Goal: Task Accomplishment & Management: Manage account settings

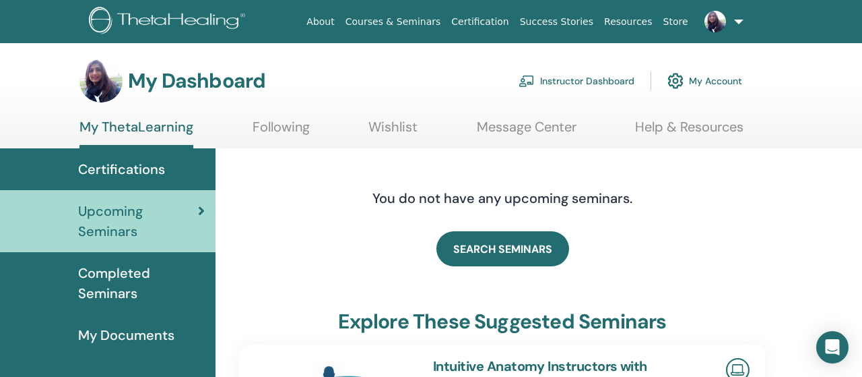
click at [576, 80] on link "Instructor Dashboard" at bounding box center [577, 81] width 116 height 30
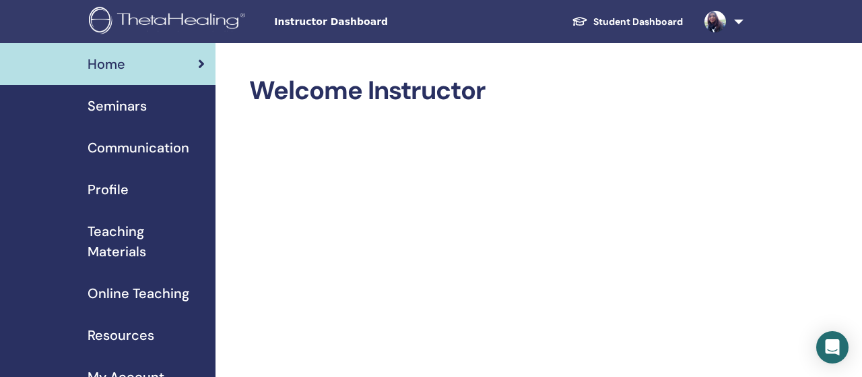
click at [125, 111] on span "Seminars" at bounding box center [117, 106] width 59 height 20
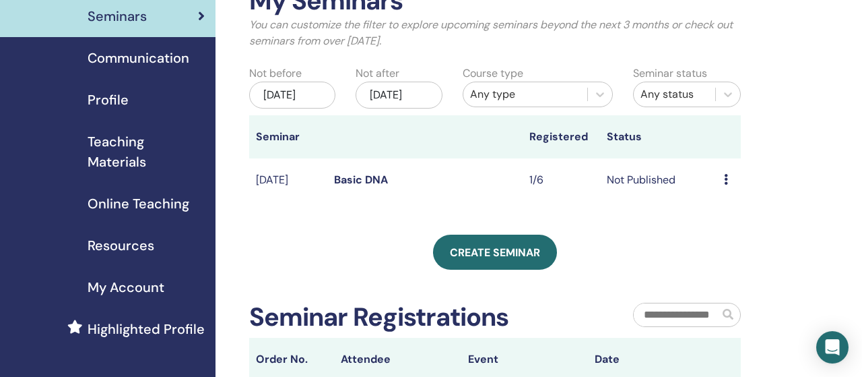
scroll to position [90, 0]
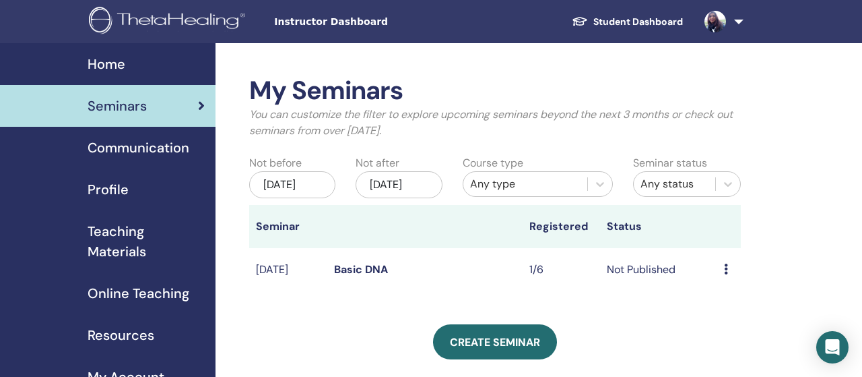
scroll to position [90, 0]
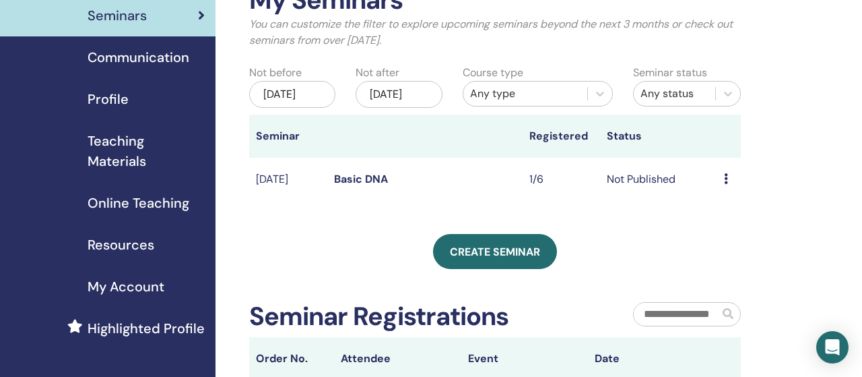
click at [726, 184] on icon at bounding box center [726, 178] width 4 height 11
click at [727, 199] on link "Preview" at bounding box center [726, 202] width 38 height 14
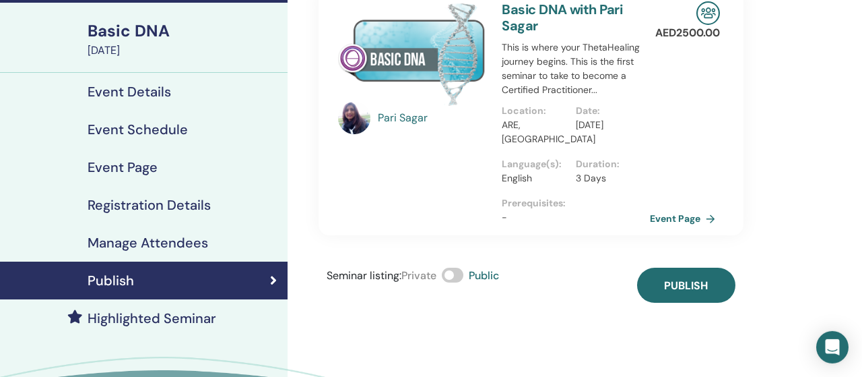
scroll to position [88, 0]
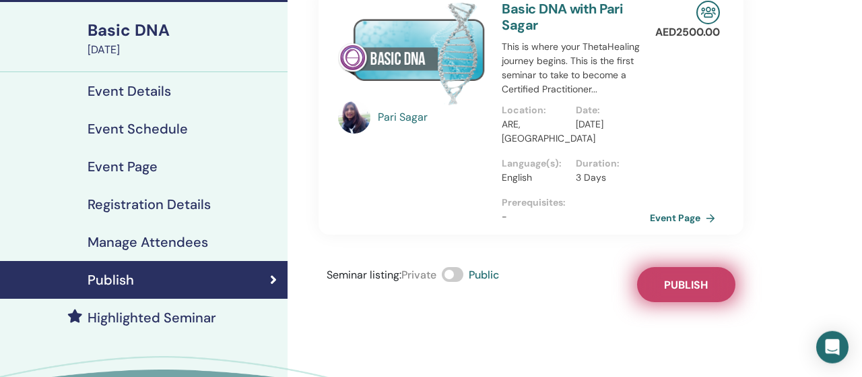
click at [681, 278] on span "Publish" at bounding box center [686, 285] width 44 height 14
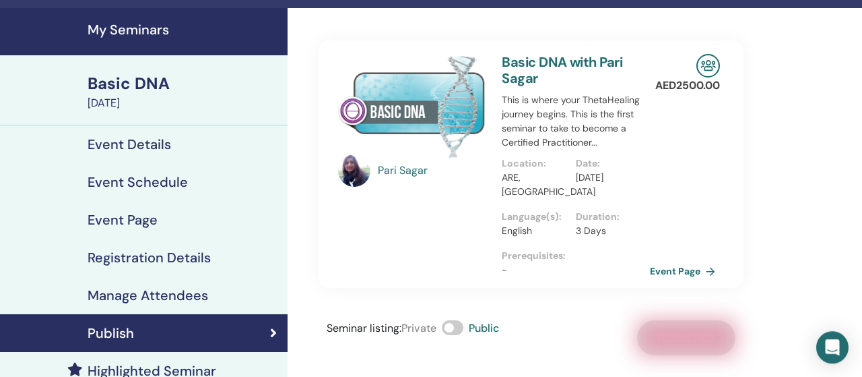
scroll to position [35, 0]
click at [192, 253] on h4 "Registration Details" at bounding box center [149, 257] width 123 height 16
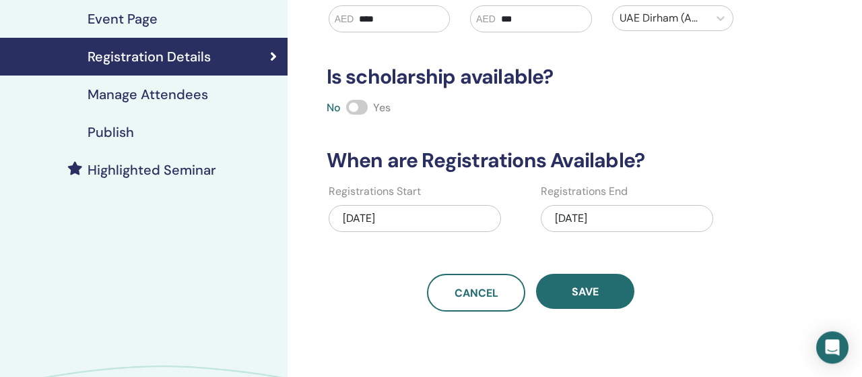
scroll to position [236, 0]
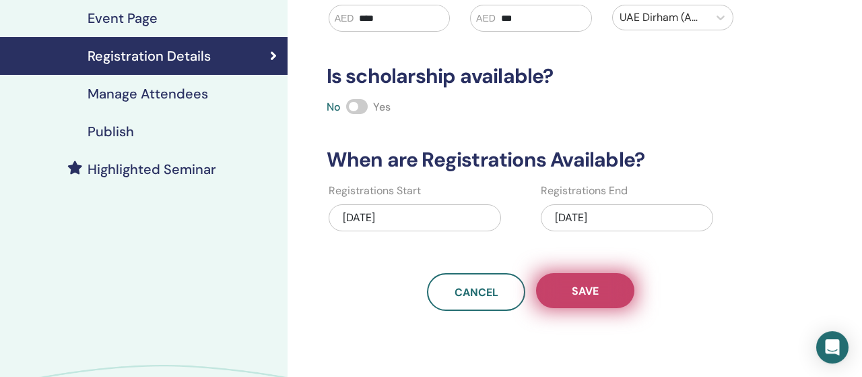
click at [544, 292] on button "Save" at bounding box center [585, 290] width 98 height 35
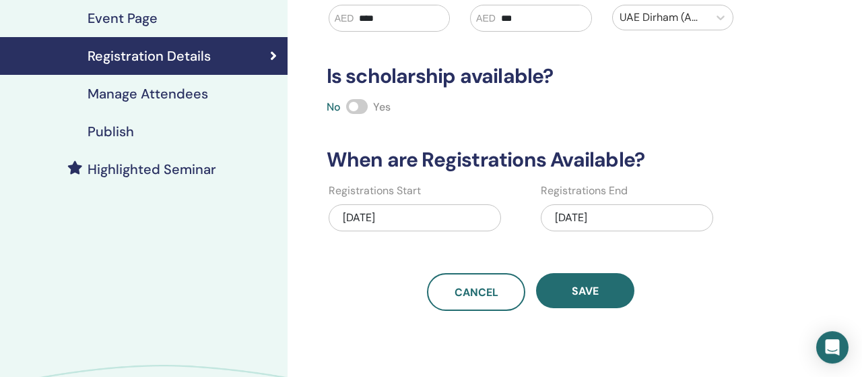
click at [115, 129] on h4 "Publish" at bounding box center [111, 131] width 46 height 16
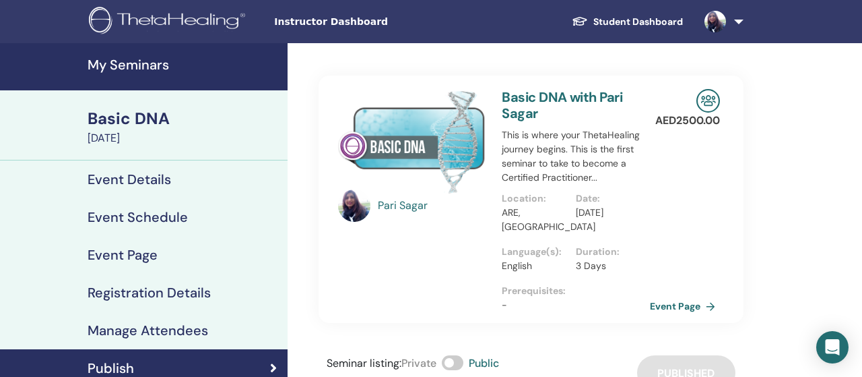
click at [325, 26] on span "Instructor Dashboard" at bounding box center [375, 22] width 202 height 14
click at [154, 261] on h4 "Event Page" at bounding box center [123, 255] width 70 height 16
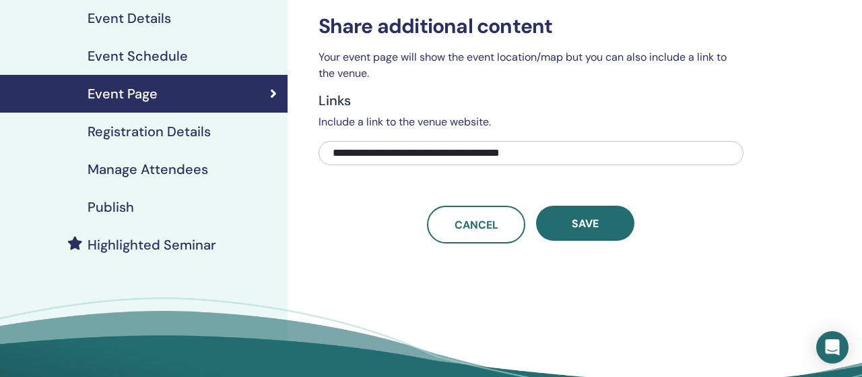
scroll to position [162, 0]
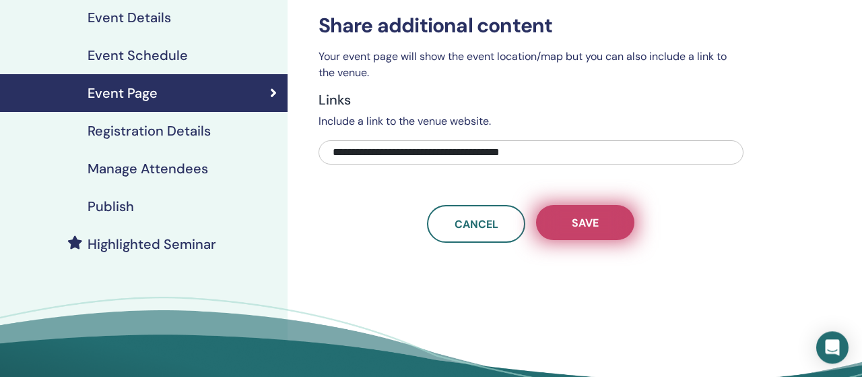
click at [575, 214] on button "Save" at bounding box center [585, 222] width 98 height 35
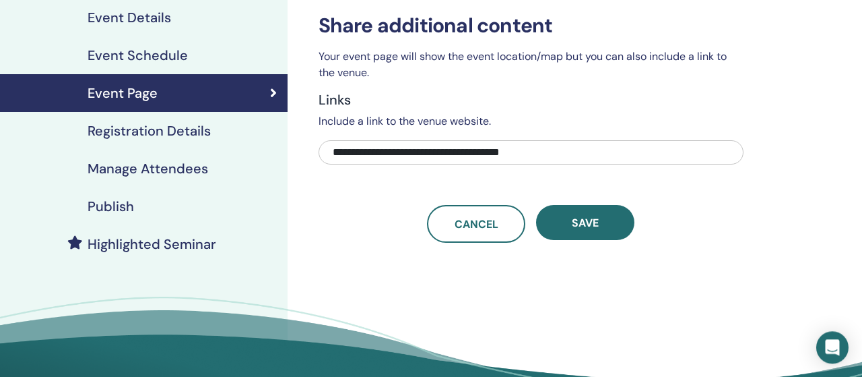
click at [141, 136] on h4 "Registration Details" at bounding box center [149, 131] width 123 height 16
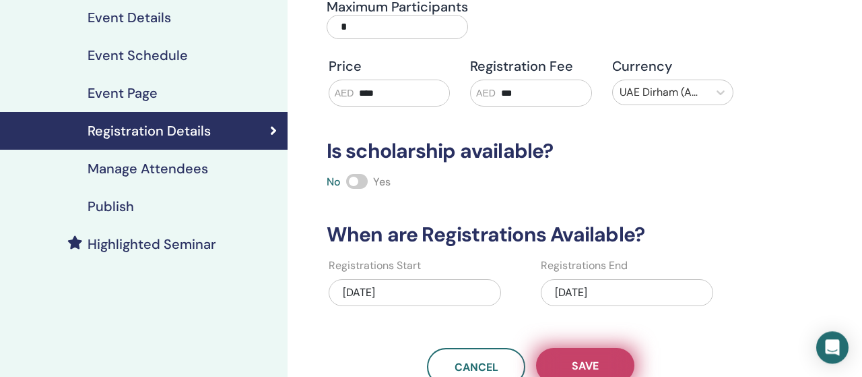
click at [583, 353] on button "Save" at bounding box center [585, 365] width 98 height 35
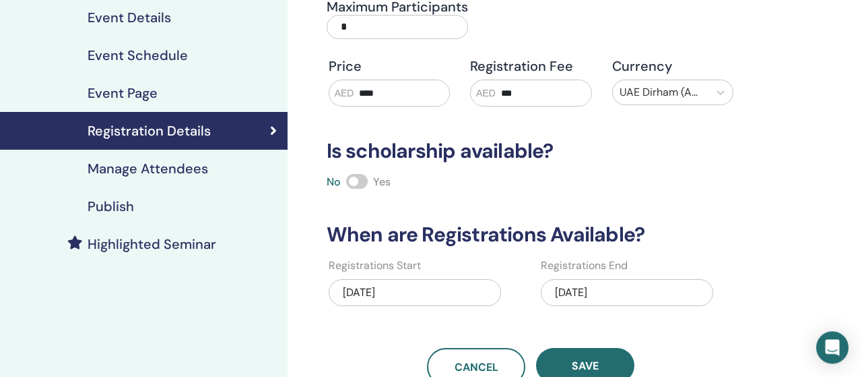
click at [212, 172] on div "Manage Attendees" at bounding box center [144, 168] width 266 height 16
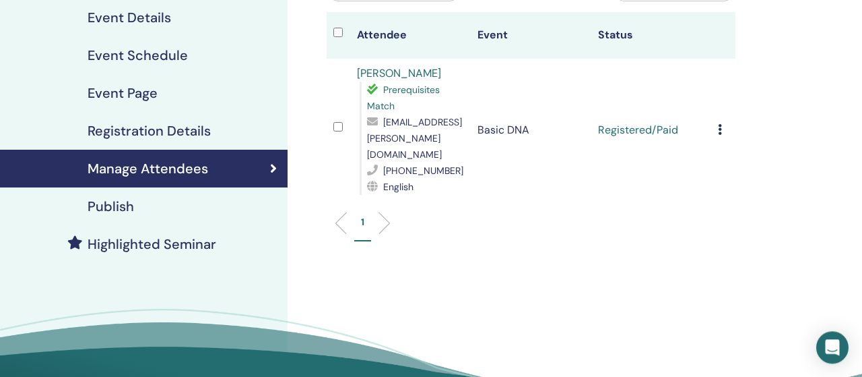
click at [139, 209] on div "Publish" at bounding box center [144, 206] width 266 height 16
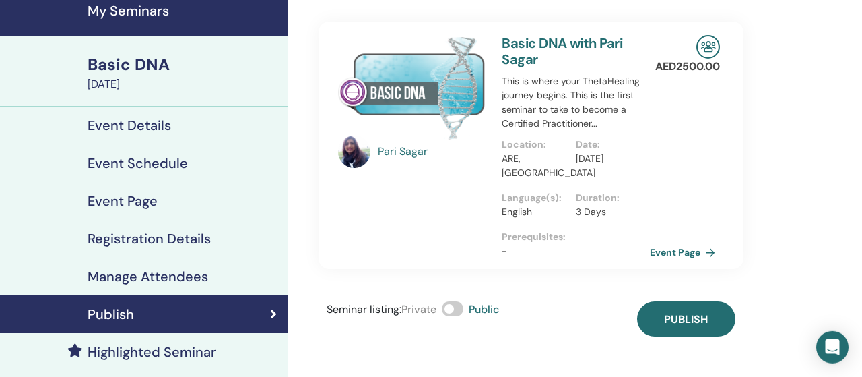
scroll to position [54, 0]
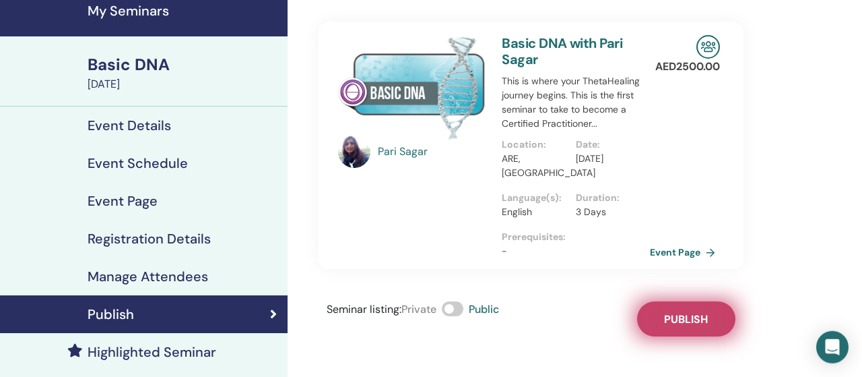
click at [674, 327] on button "Publish" at bounding box center [686, 318] width 98 height 35
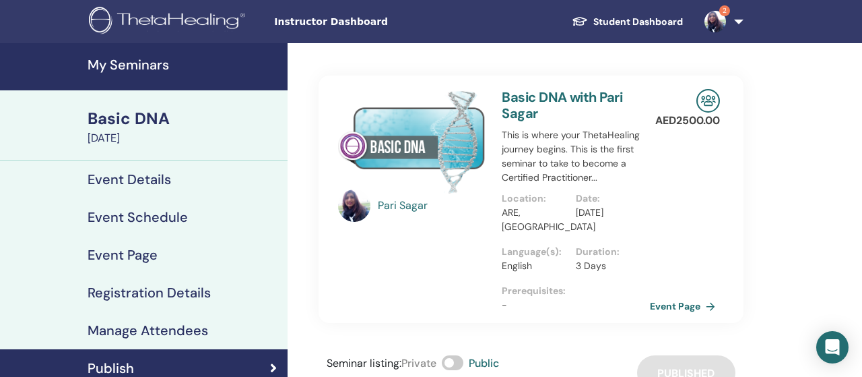
click at [724, 13] on span "2" at bounding box center [725, 10] width 11 height 11
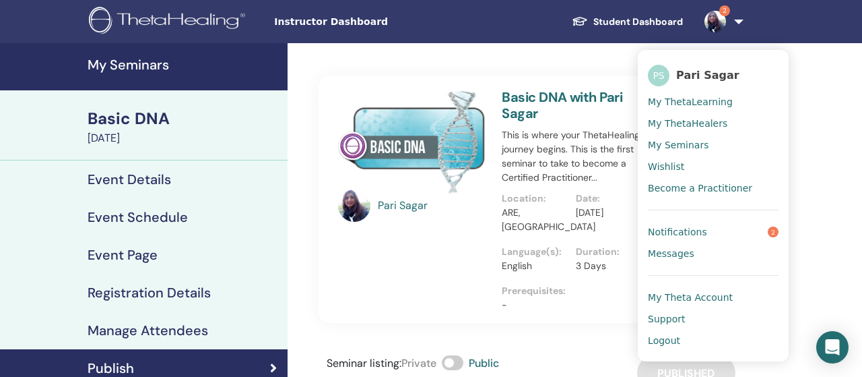
click at [701, 234] on span "Notifications" at bounding box center [677, 232] width 59 height 12
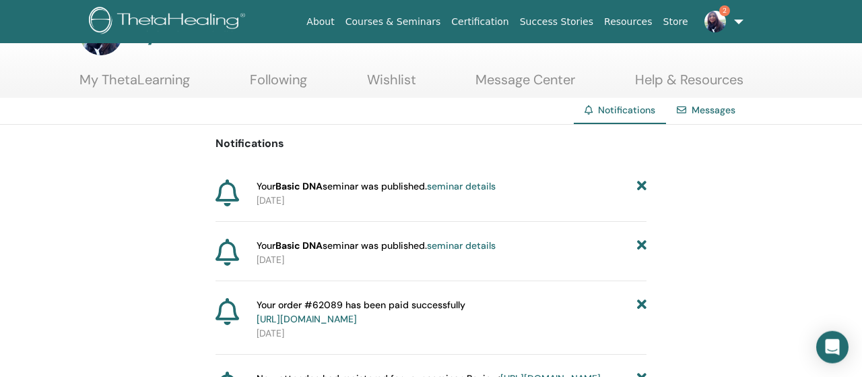
scroll to position [48, 0]
click at [475, 187] on link "seminar details" at bounding box center [461, 185] width 69 height 12
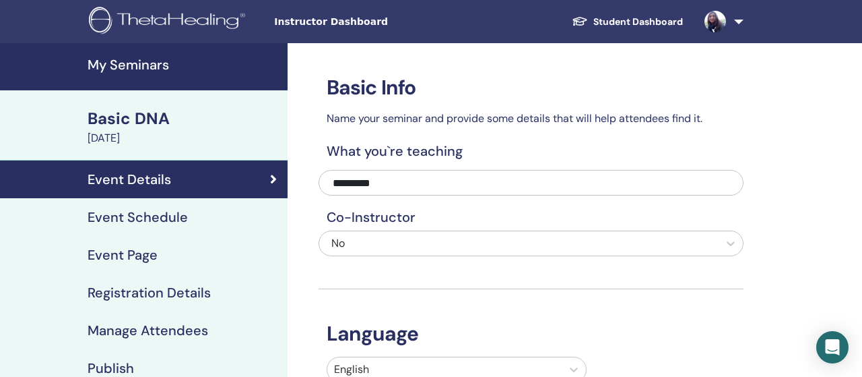
click at [736, 26] on link at bounding box center [721, 21] width 55 height 43
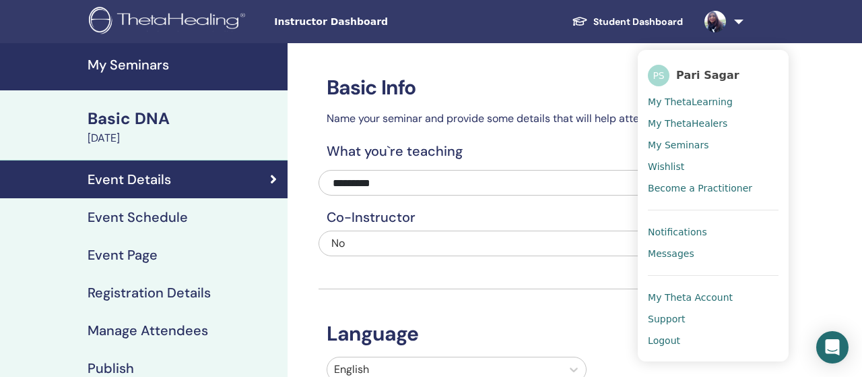
click at [701, 232] on span "Notifications" at bounding box center [677, 232] width 59 height 12
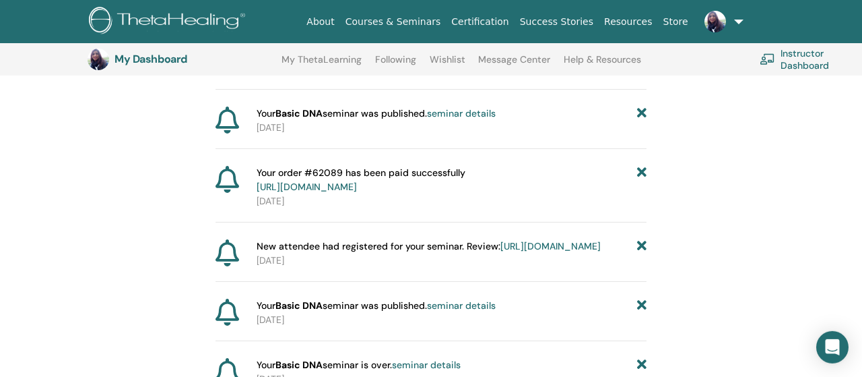
scroll to position [212, 0]
click at [736, 26] on link at bounding box center [721, 21] width 55 height 43
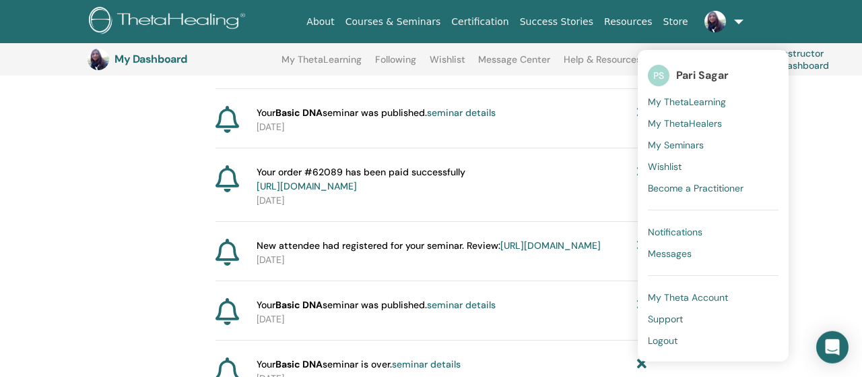
click at [678, 253] on span "Messages" at bounding box center [670, 253] width 44 height 12
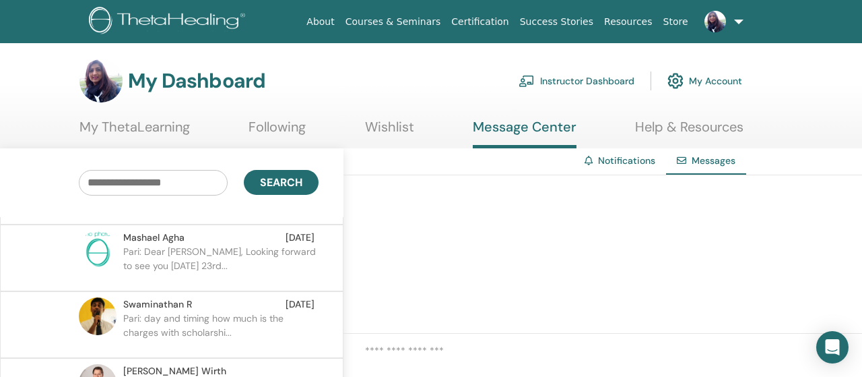
scroll to position [127, 0]
click at [381, 131] on link "Wishlist" at bounding box center [389, 132] width 49 height 26
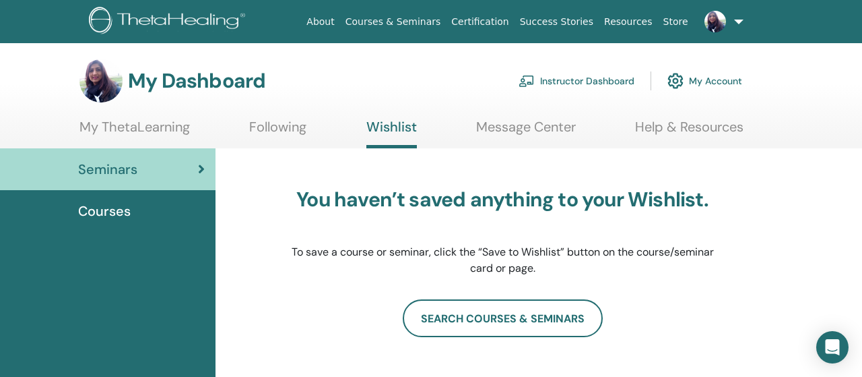
click at [281, 134] on link "Following" at bounding box center [277, 132] width 57 height 26
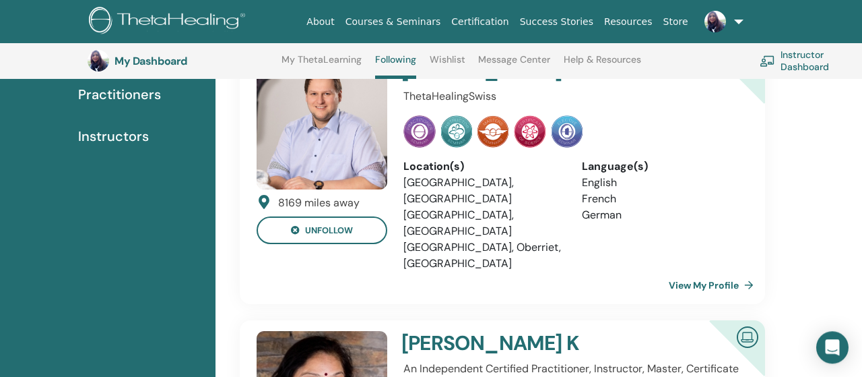
scroll to position [154, 0]
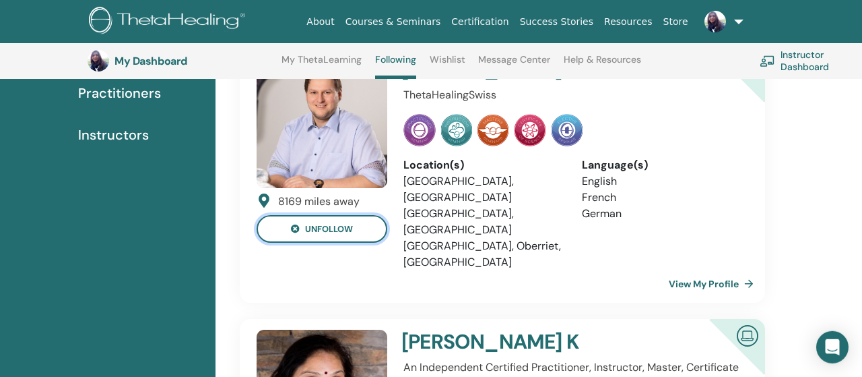
click at [322, 225] on button "unfollow" at bounding box center [322, 229] width 131 height 28
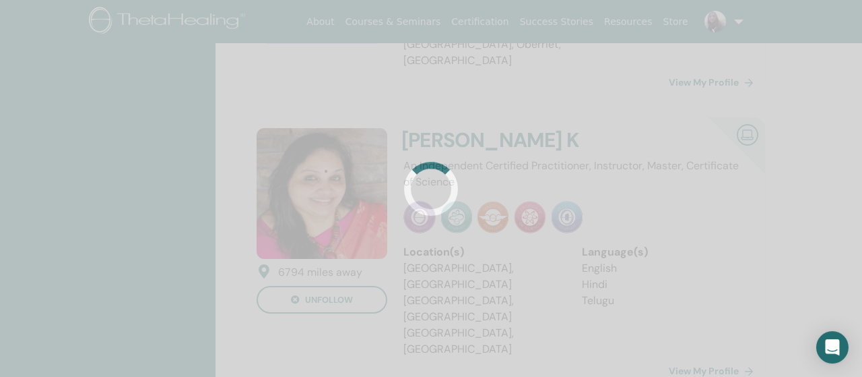
scroll to position [0, 0]
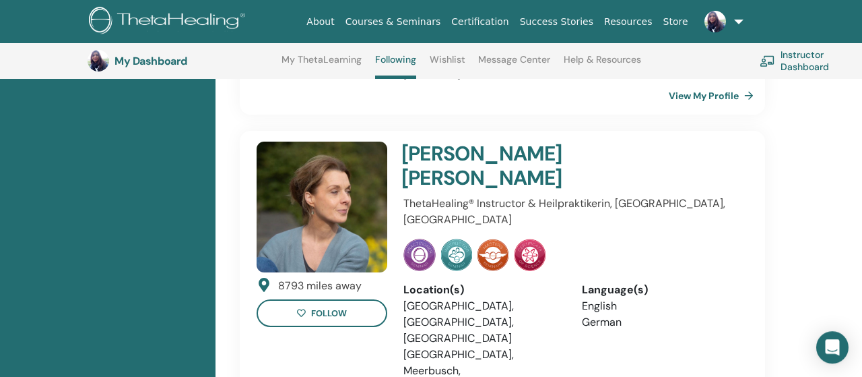
scroll to position [1468, 0]
